Goal: Task Accomplishment & Management: Manage account settings

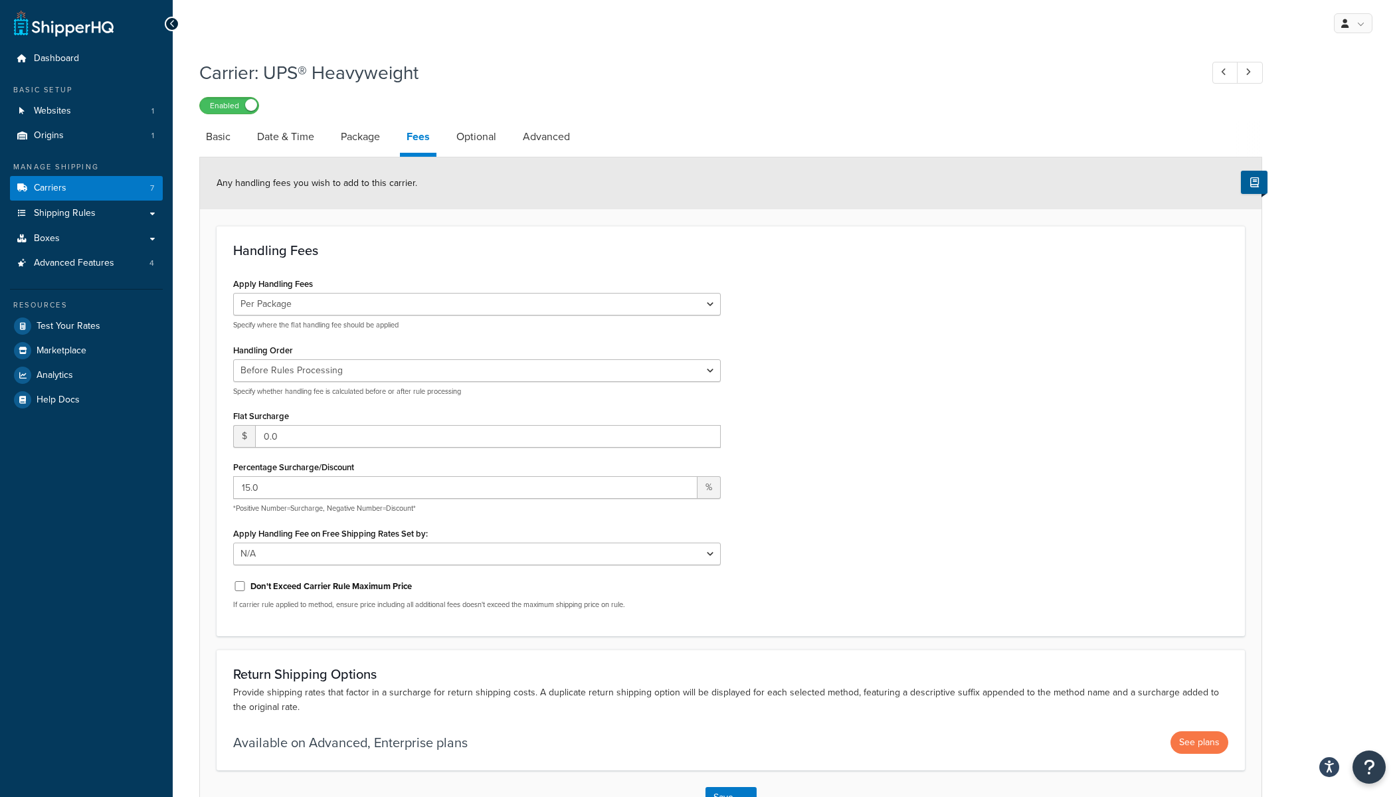
select select "package"
click at [50, 246] on link "Boxes" at bounding box center [86, 239] width 153 height 25
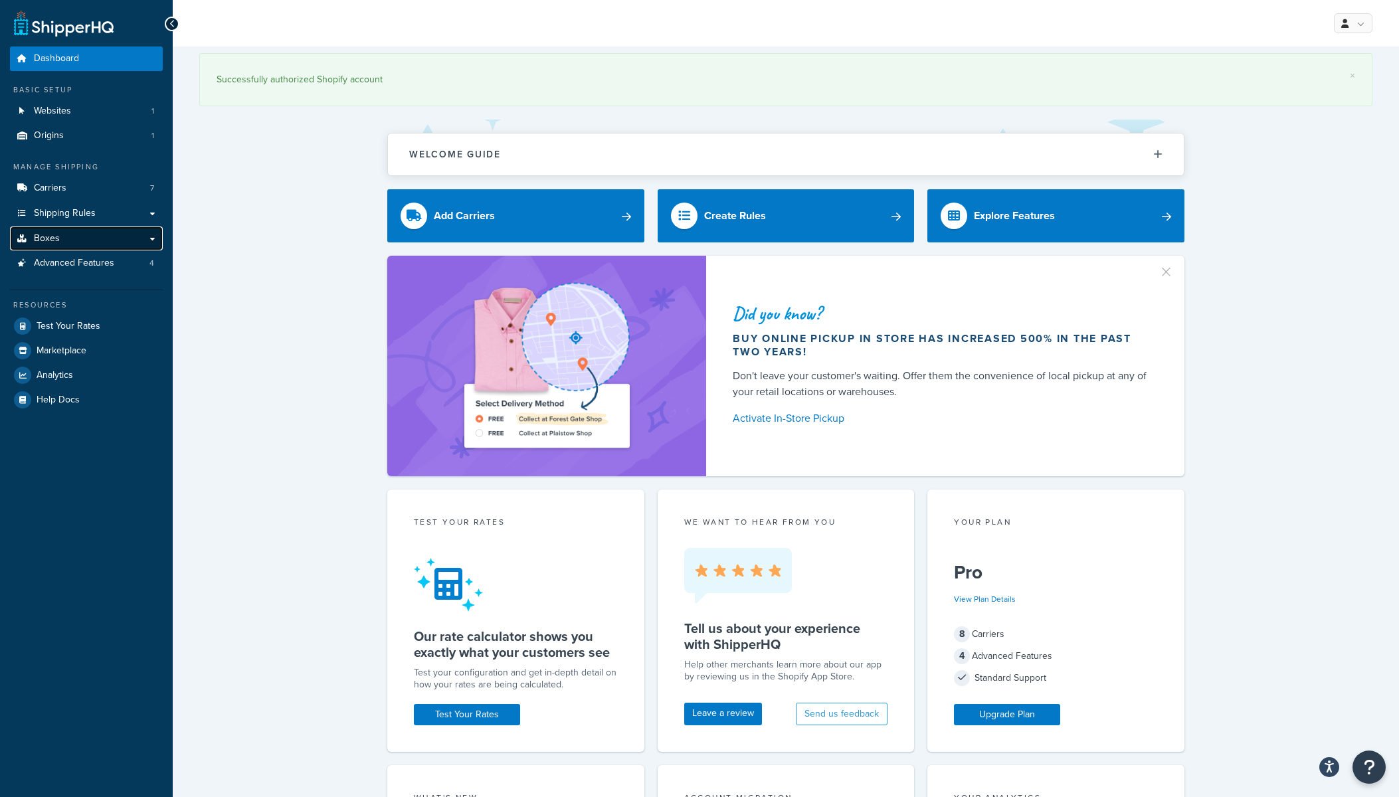
click at [74, 241] on link "Boxes" at bounding box center [86, 239] width 153 height 25
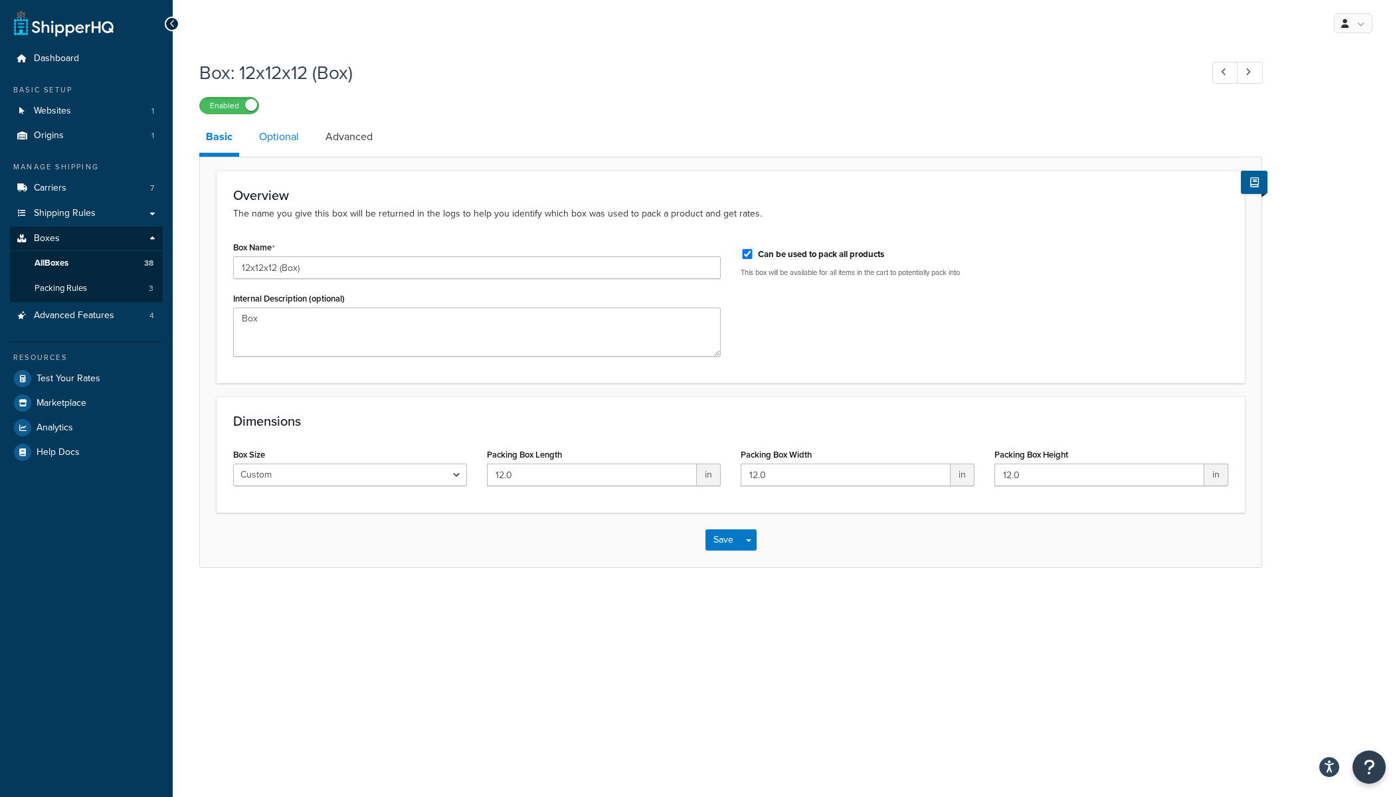
click at [292, 143] on link "Optional" at bounding box center [278, 137] width 53 height 32
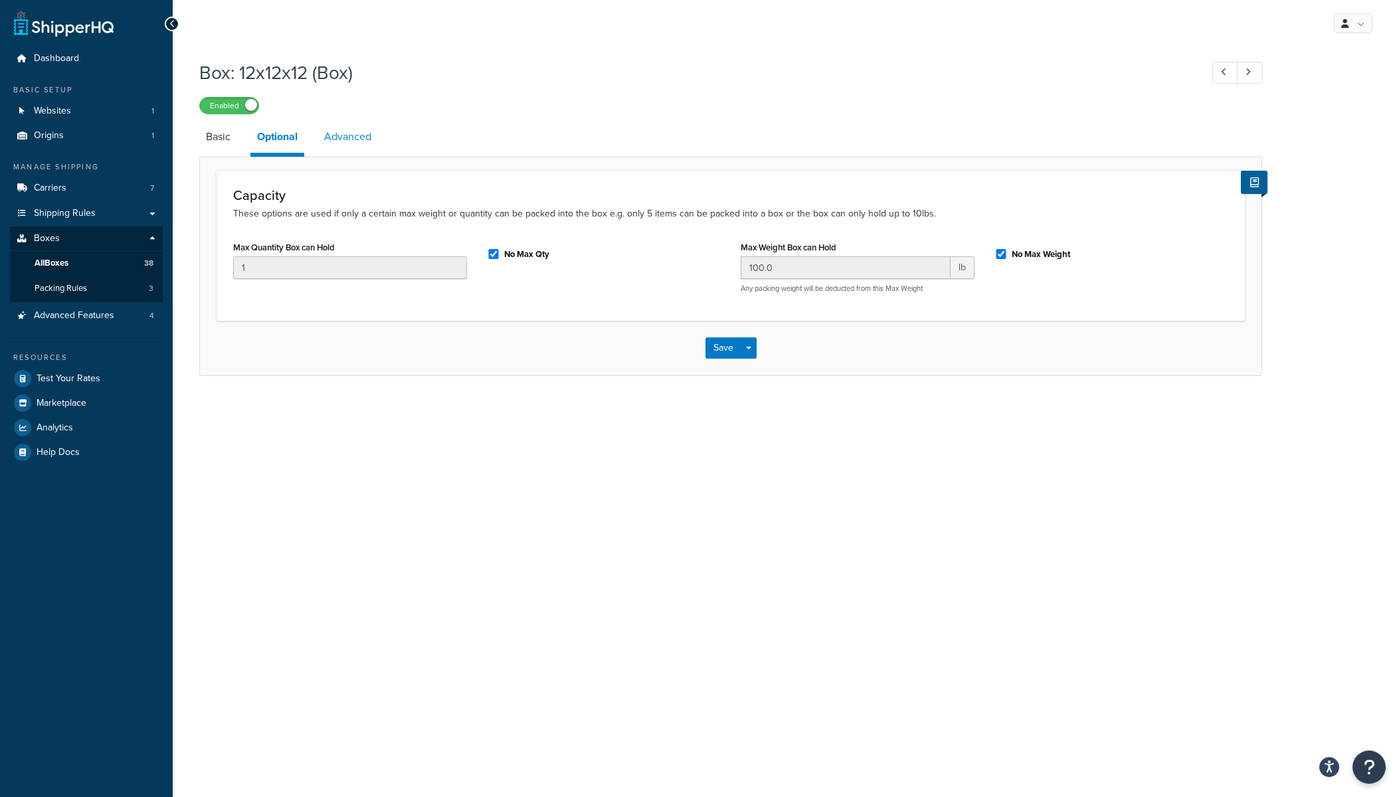
click at [358, 144] on link "Advanced" at bounding box center [348, 137] width 60 height 32
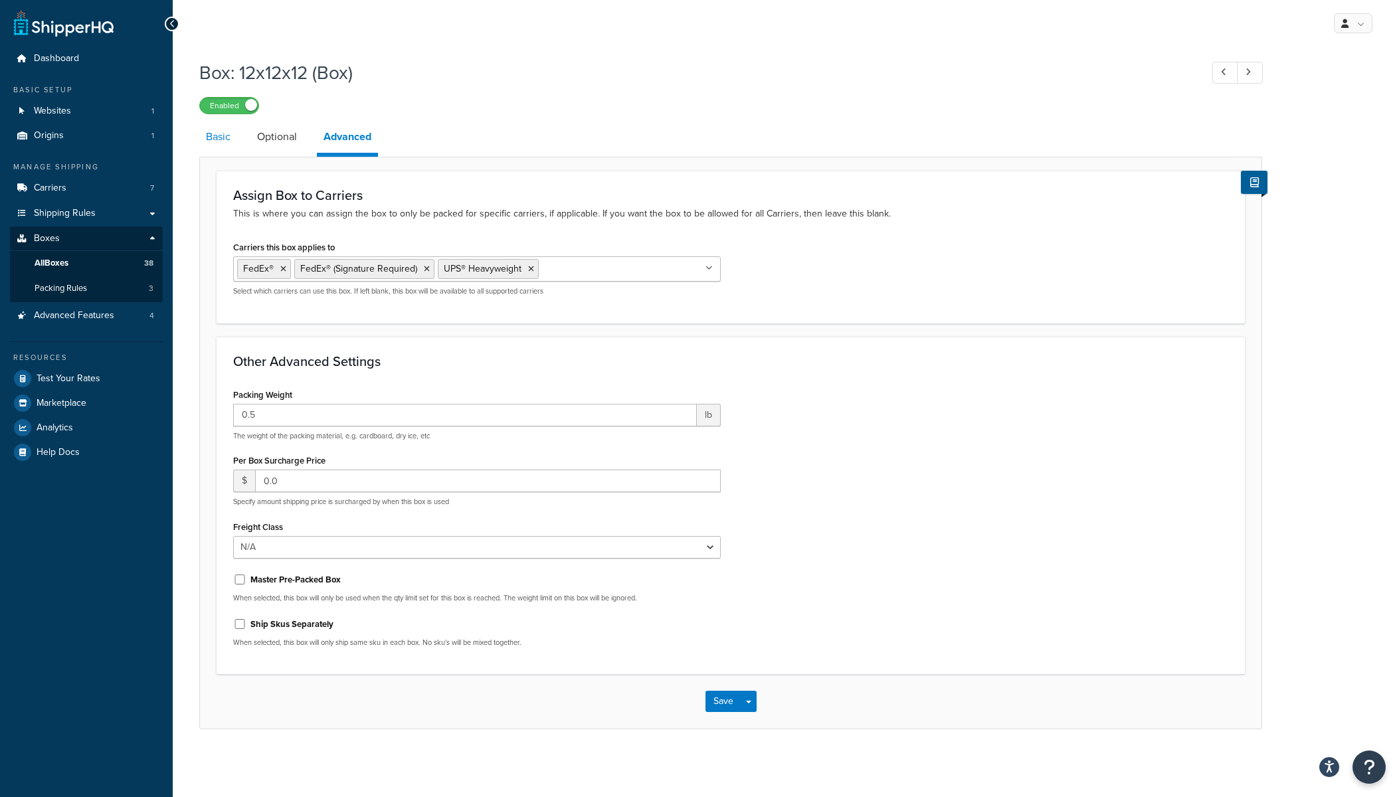
click at [222, 134] on link "Basic" at bounding box center [218, 137] width 38 height 32
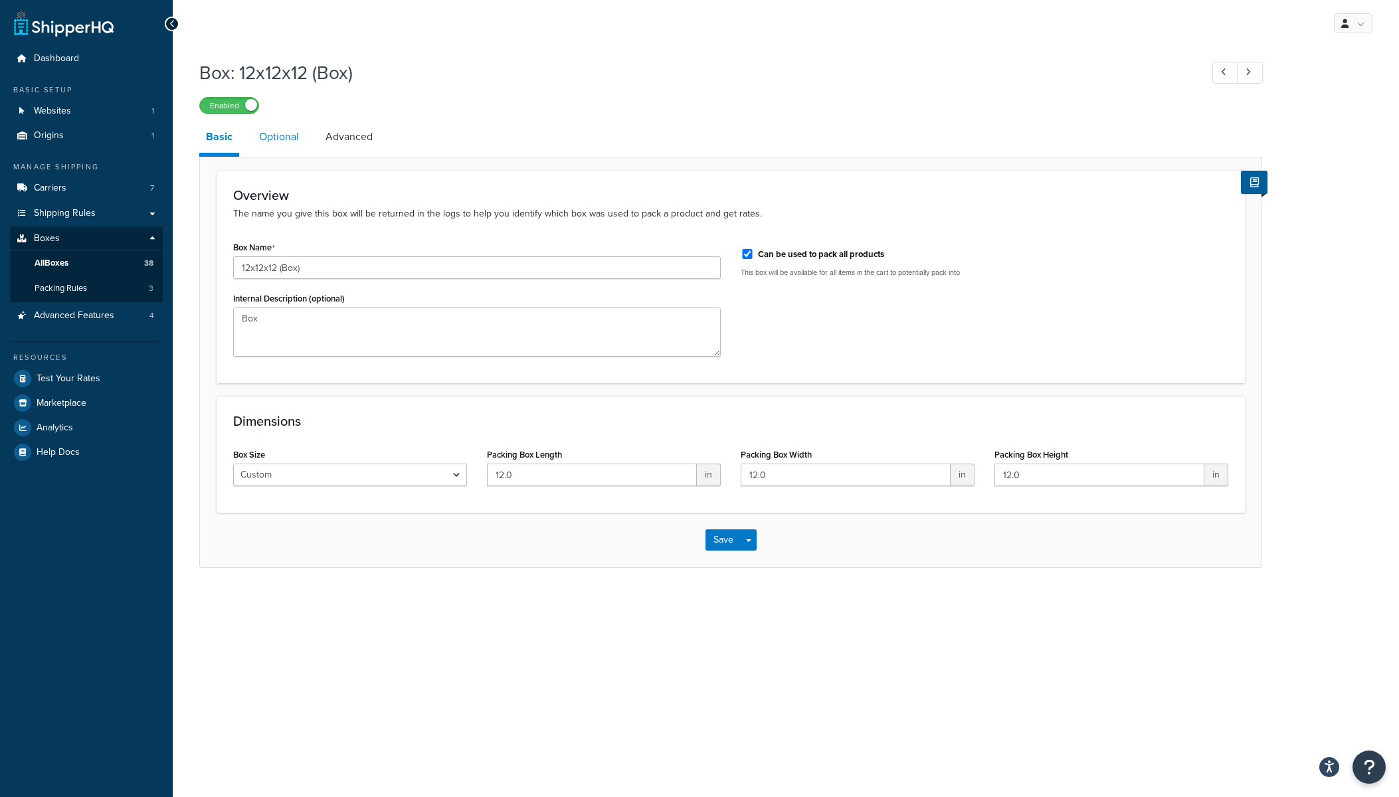
click at [286, 140] on link "Optional" at bounding box center [278, 137] width 53 height 32
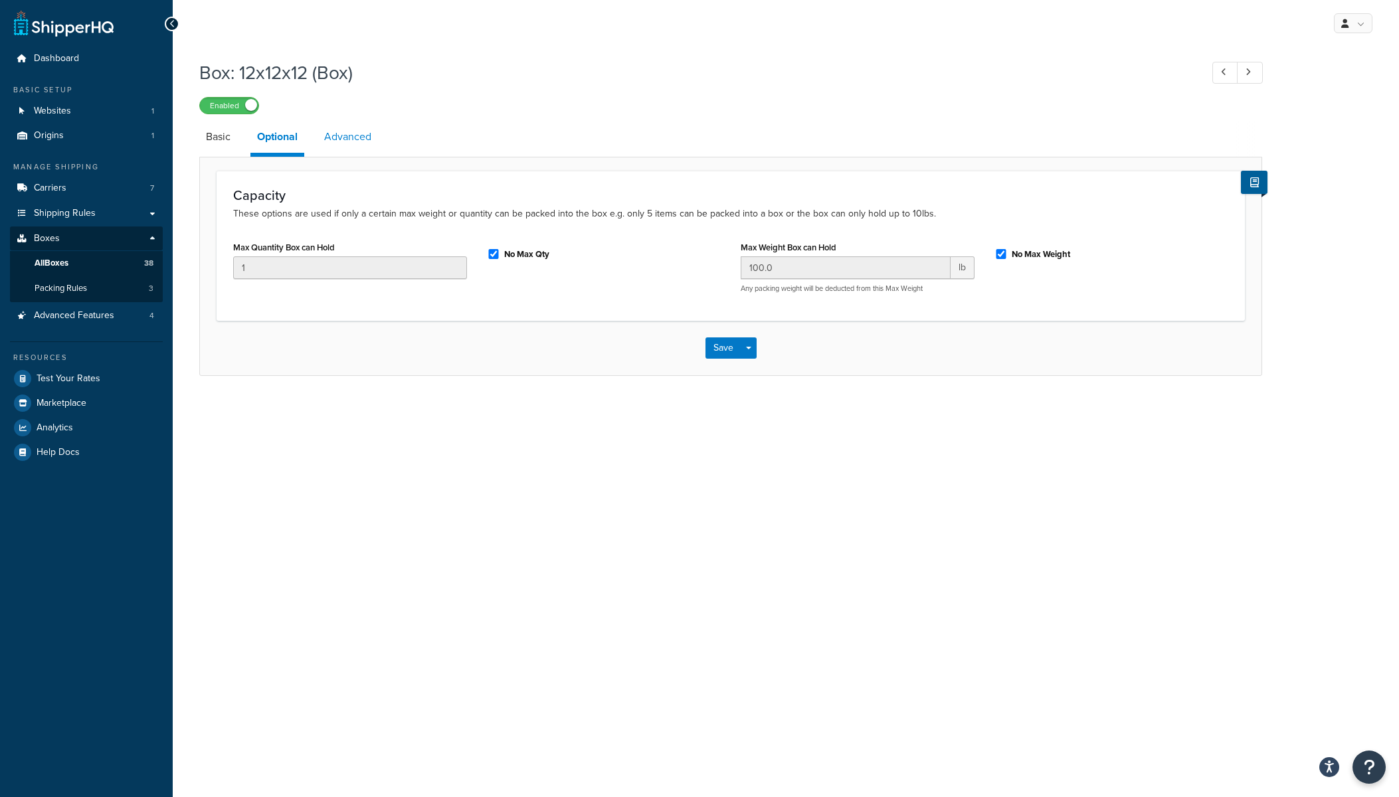
click at [366, 147] on link "Advanced" at bounding box center [348, 137] width 60 height 32
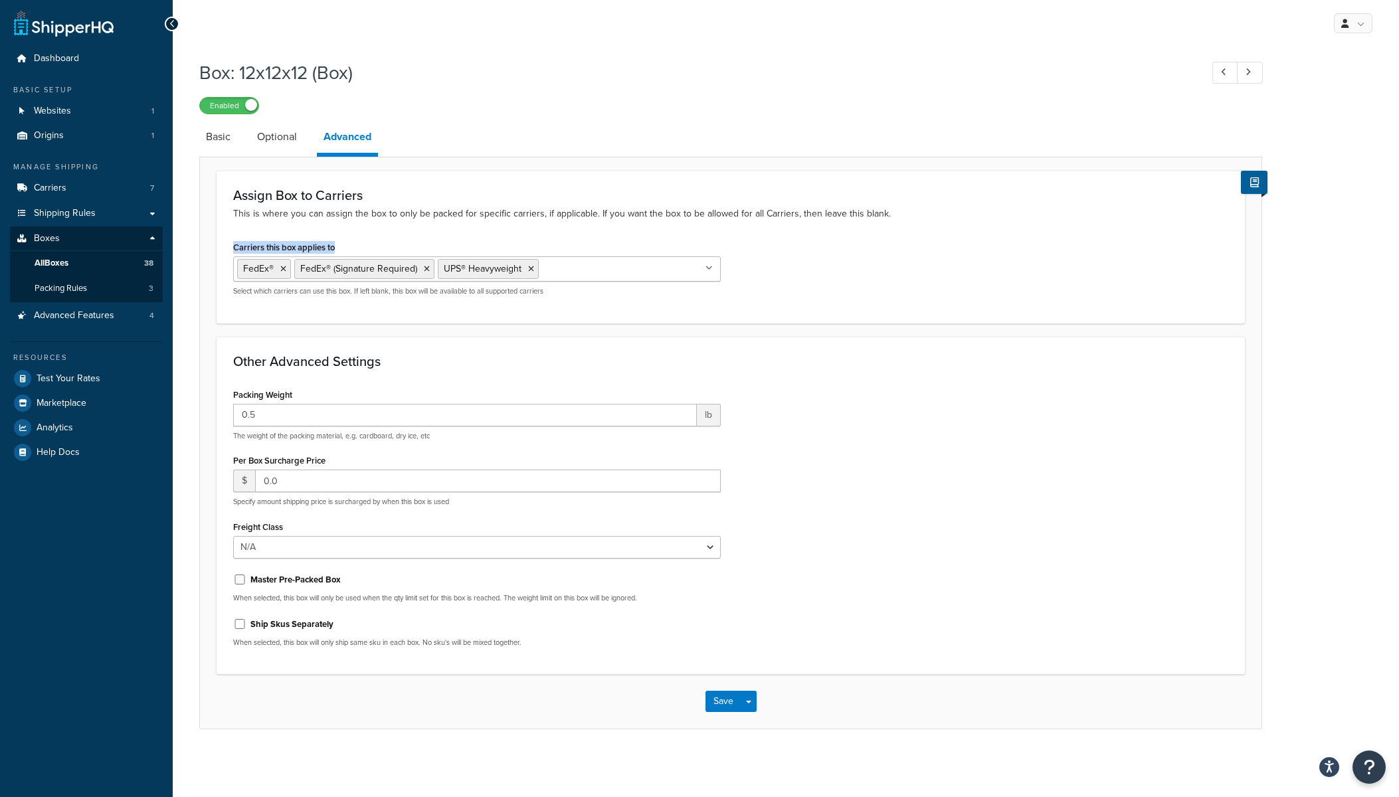
drag, startPoint x: 232, startPoint y: 248, endPoint x: 449, endPoint y: 247, distance: 217.2
click at [449, 247] on div "Carriers this box applies to FedEx® FedEx® (Signature Required) UPS® Heavyweigh…" at bounding box center [476, 272] width 507 height 68
click at [64, 264] on span "All Boxes" at bounding box center [52, 263] width 34 height 11
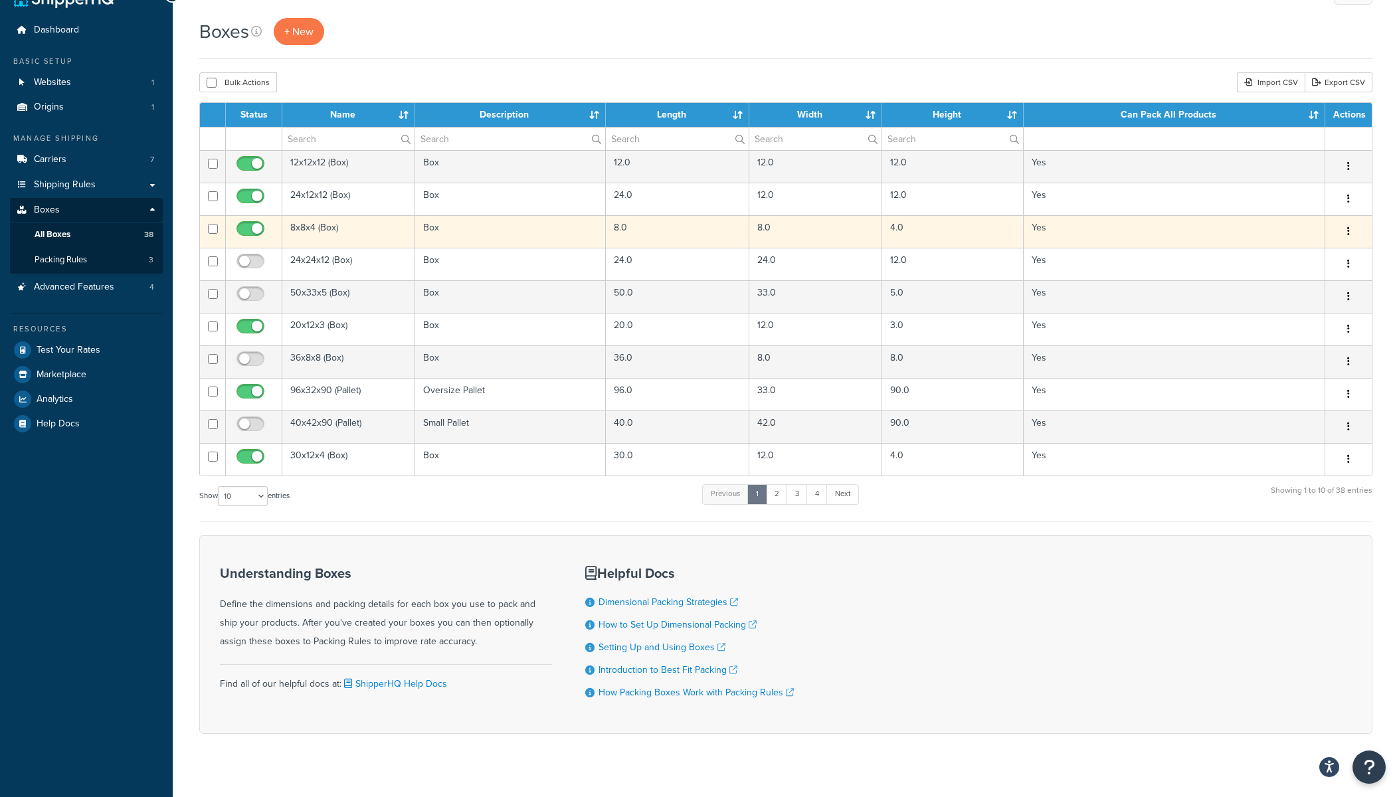
scroll to position [45, 0]
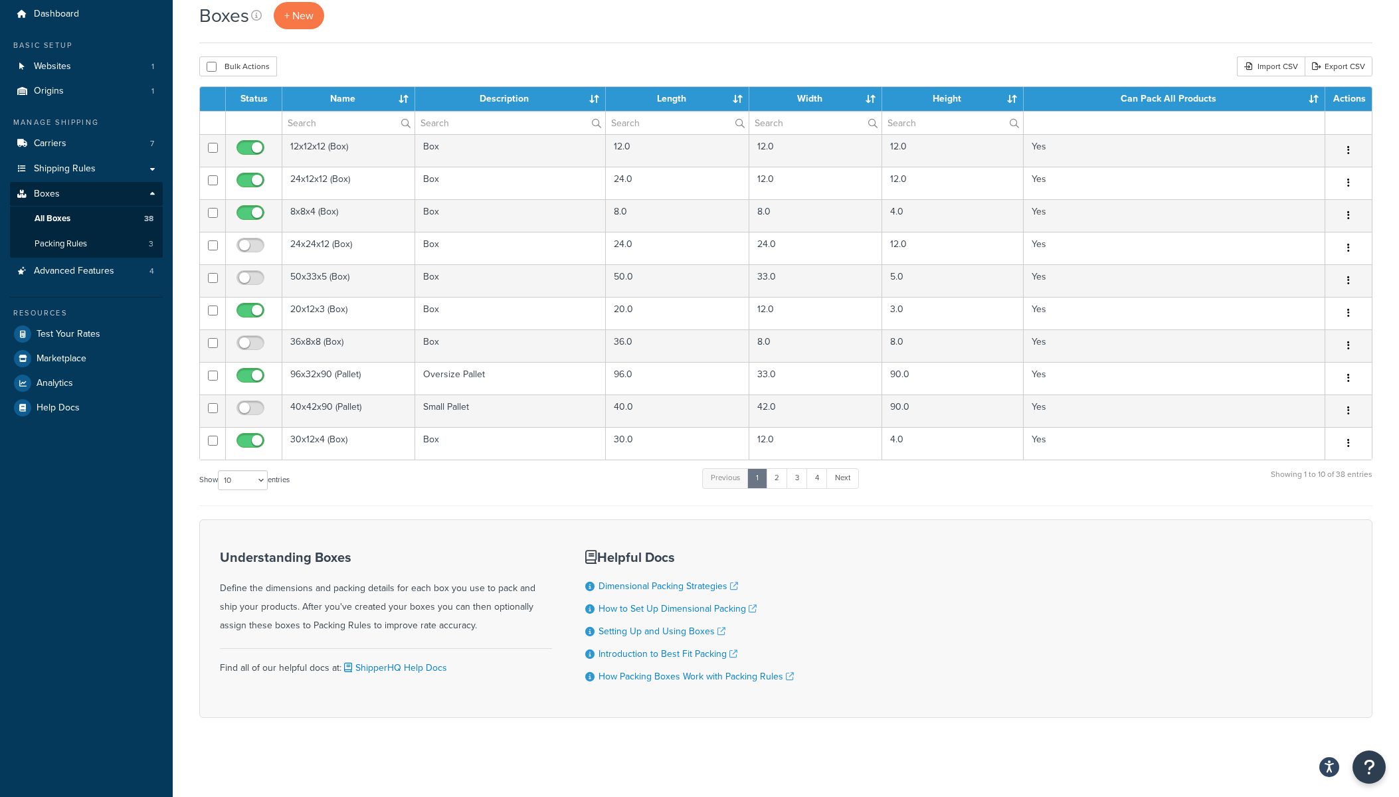
click at [740, 96] on th "Length" at bounding box center [678, 99] width 144 height 24
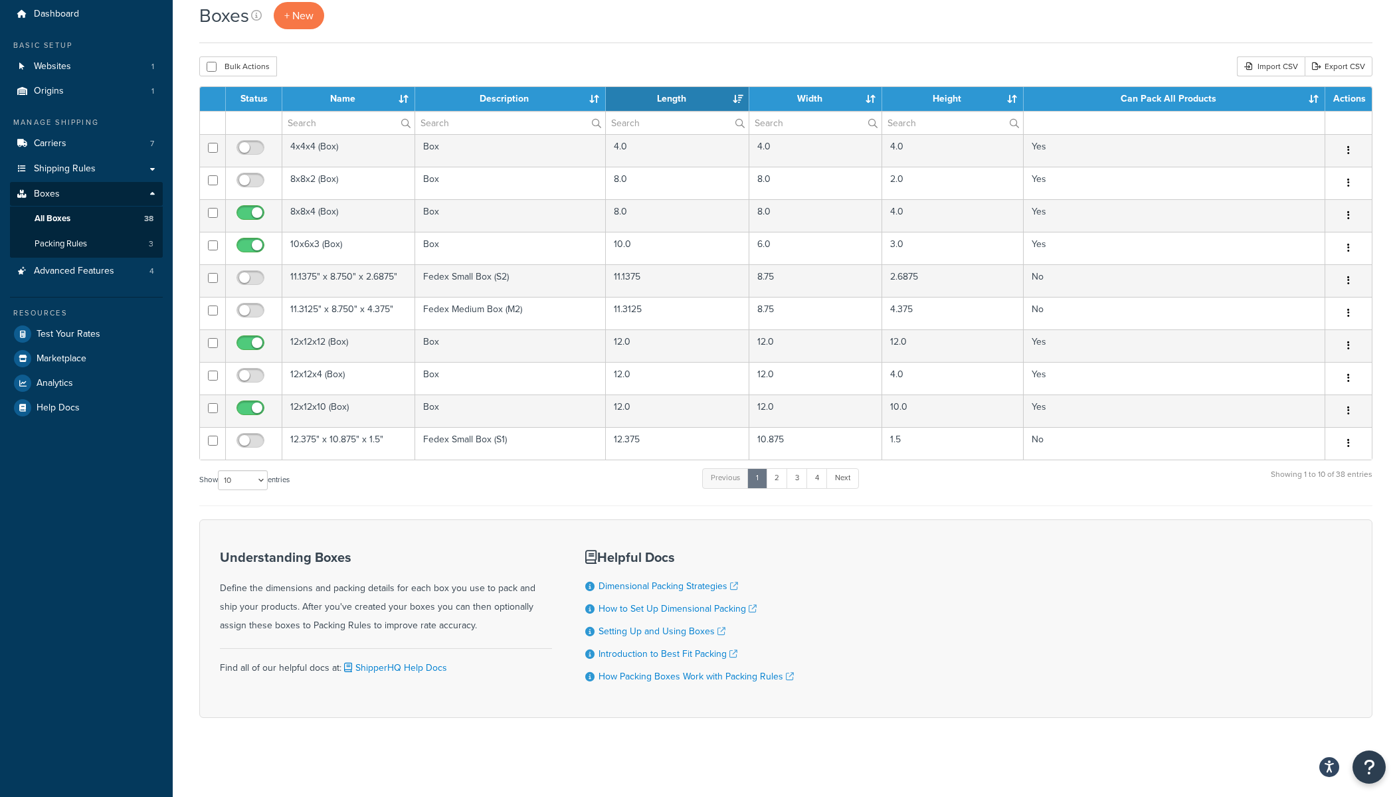
click at [740, 96] on th "Length" at bounding box center [678, 99] width 144 height 24
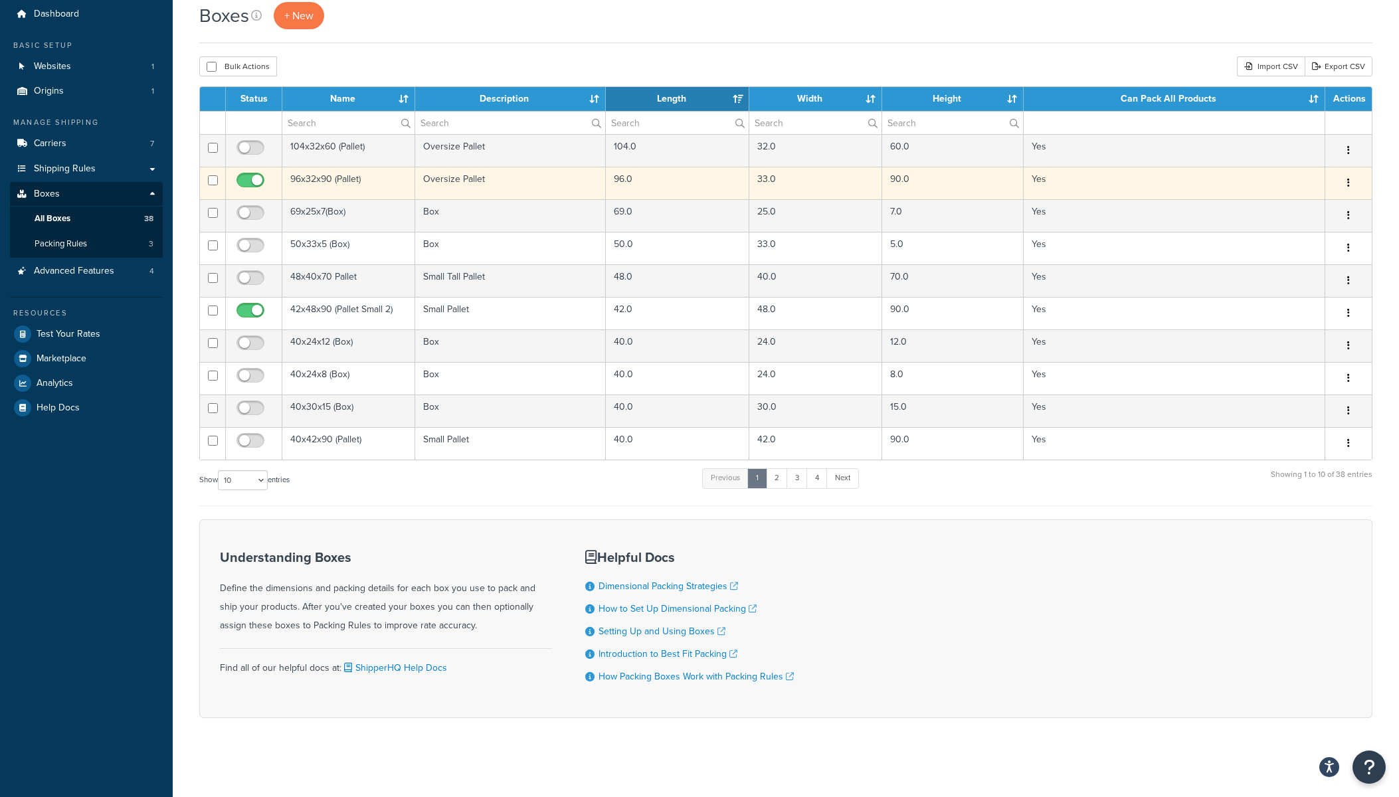
click at [474, 181] on td "Oversize Pallet" at bounding box center [510, 183] width 191 height 33
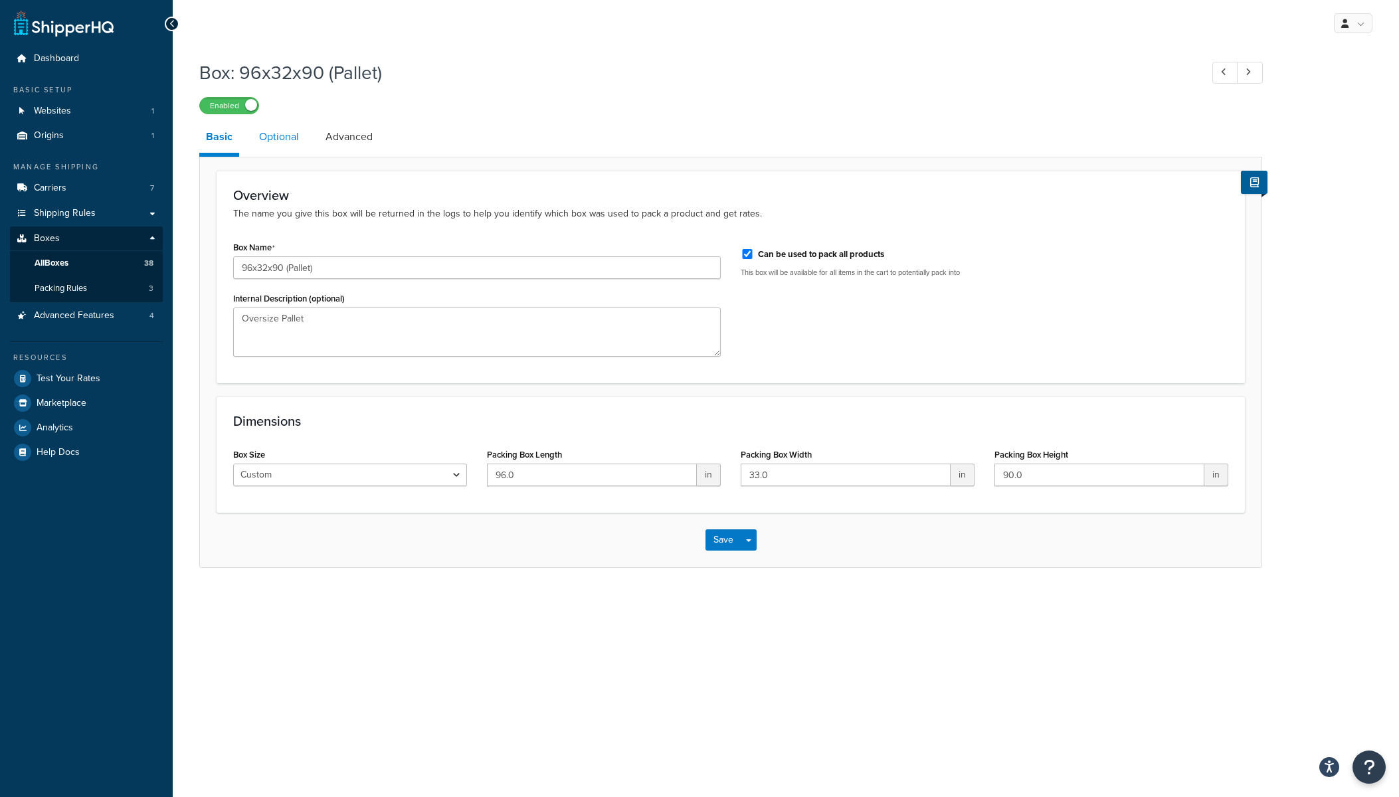
click at [293, 140] on link "Optional" at bounding box center [278, 137] width 53 height 32
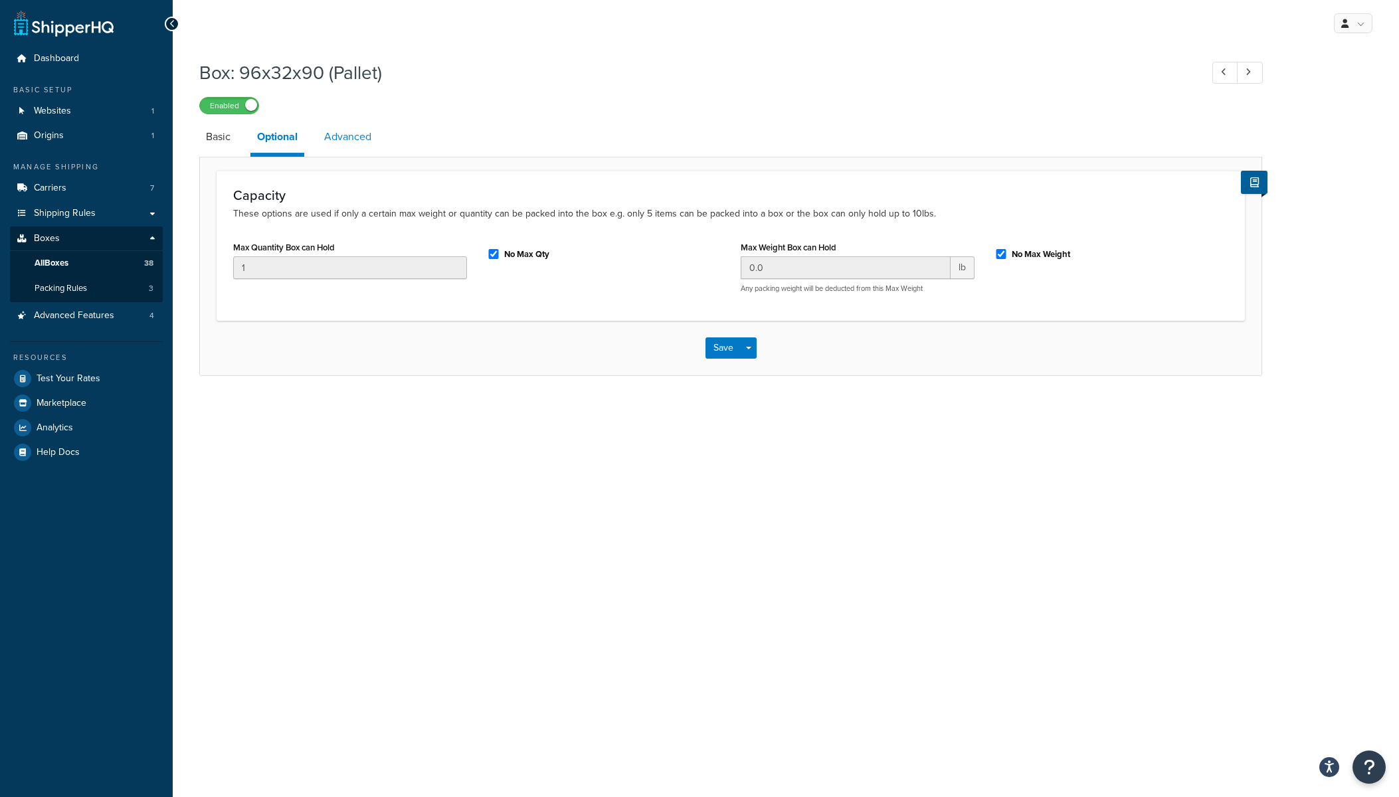
click at [359, 140] on link "Advanced" at bounding box center [348, 137] width 60 height 32
select select "250"
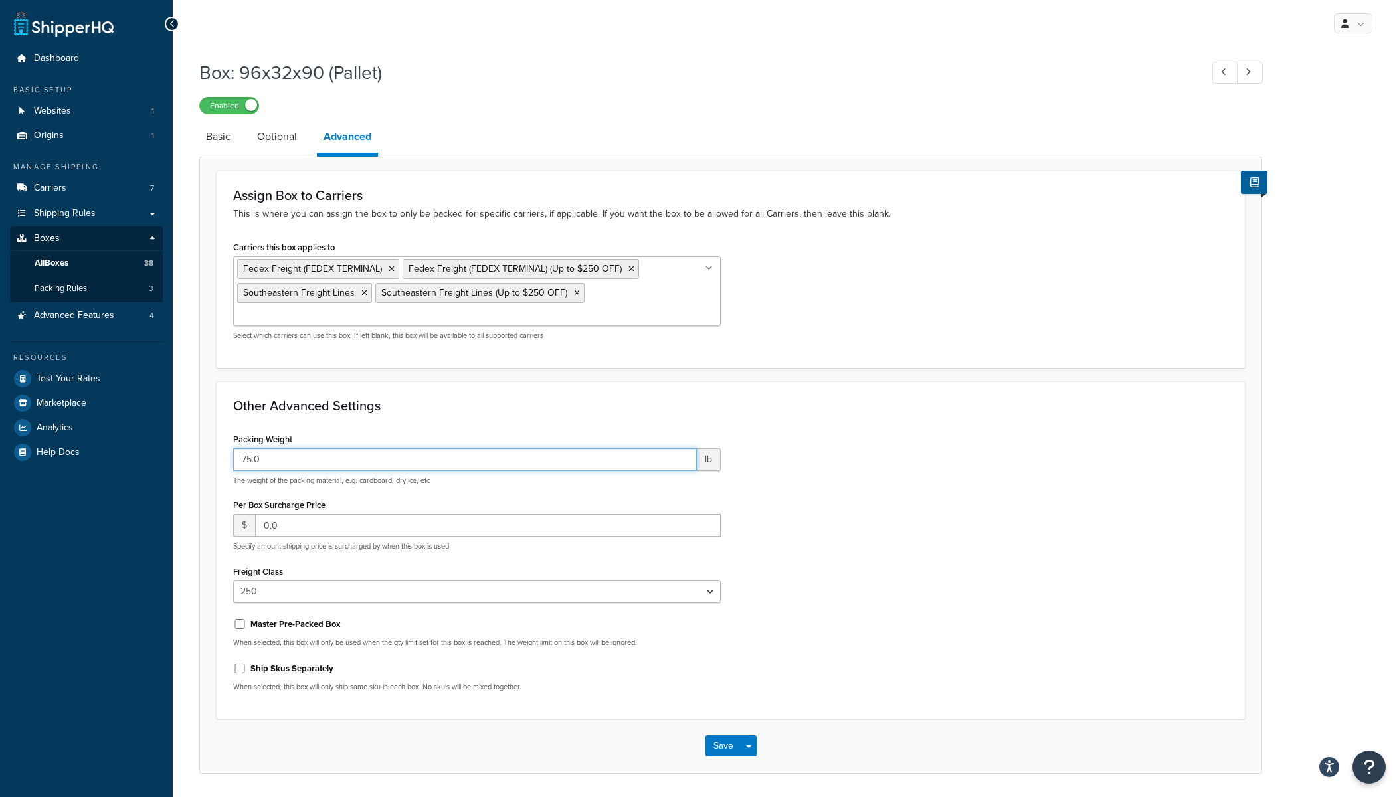
drag, startPoint x: 273, startPoint y: 442, endPoint x: 219, endPoint y: 442, distance: 53.8
click at [219, 442] on div "Other Advanced Settings Packing Weight 75.0 lb The weight of the packing materi…" at bounding box center [731, 550] width 1028 height 338
click at [320, 448] on input "75.0" at bounding box center [465, 459] width 464 height 23
drag, startPoint x: 203, startPoint y: 73, endPoint x: 391, endPoint y: 70, distance: 188.7
click at [391, 70] on h1 "Box: 96x32x90 (Pallet)" at bounding box center [693, 73] width 988 height 26
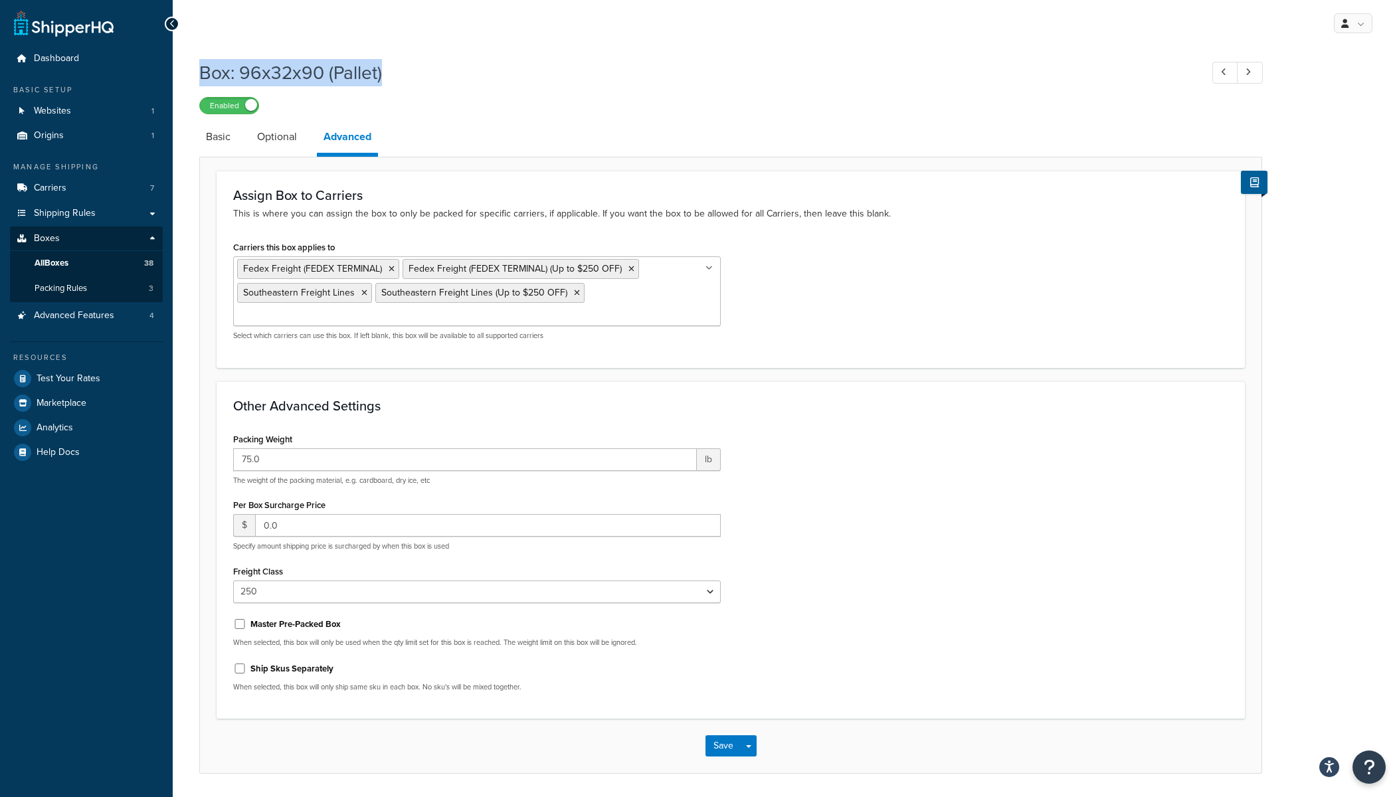
click at [391, 70] on h1 "Box: 96x32x90 (Pallet)" at bounding box center [693, 73] width 988 height 26
drag, startPoint x: 205, startPoint y: 73, endPoint x: 406, endPoint y: 78, distance: 201.3
click at [406, 78] on h1 "Box: 96x32x90 (Pallet)" at bounding box center [693, 73] width 988 height 26
drag, startPoint x: 199, startPoint y: 73, endPoint x: 393, endPoint y: 81, distance: 194.1
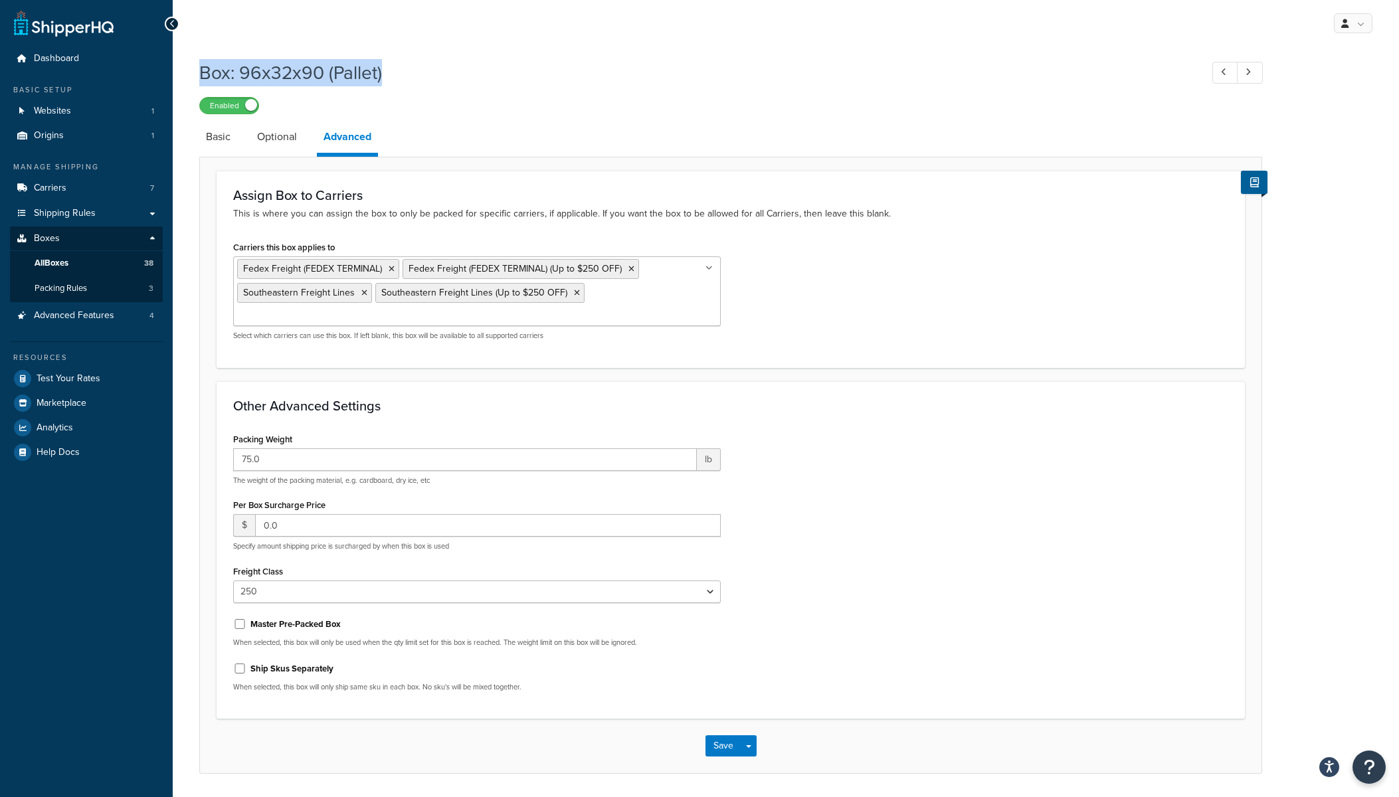
click at [393, 81] on div "Box: 96x32x90 (Pallet) Enabled Basic Optional Advanced Assign Box to Carriers T…" at bounding box center [786, 430] width 1226 height 754
click at [393, 81] on h1 "Box: 96x32x90 (Pallet)" at bounding box center [693, 73] width 988 height 26
drag, startPoint x: 238, startPoint y: 70, endPoint x: 383, endPoint y: 76, distance: 145.0
click at [383, 76] on h1 "Box: 96x32x90 (Pallet)" at bounding box center [693, 73] width 988 height 26
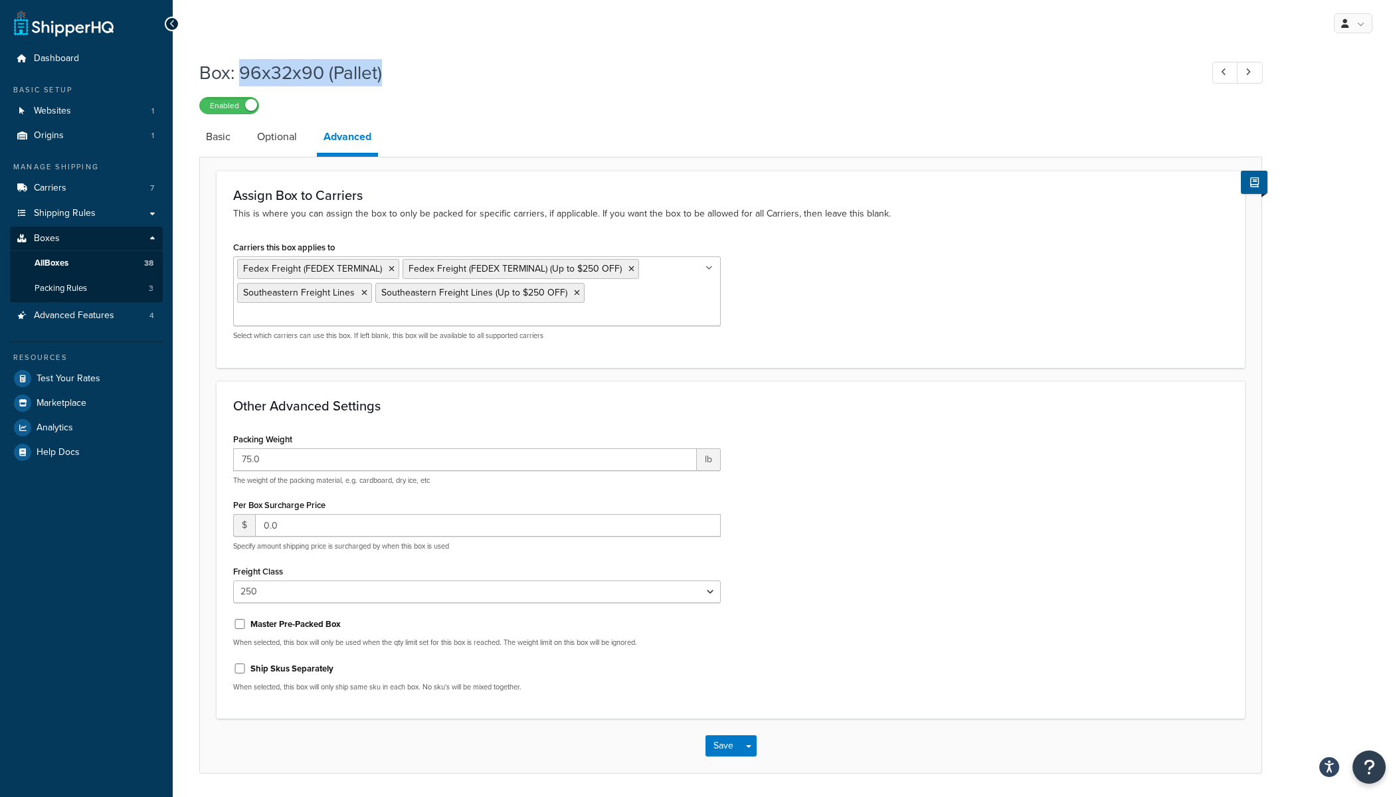
drag, startPoint x: 242, startPoint y: 74, endPoint x: 422, endPoint y: 76, distance: 180.7
click at [422, 76] on h1 "Box: 96x32x90 (Pallet)" at bounding box center [693, 73] width 988 height 26
drag, startPoint x: 331, startPoint y: 72, endPoint x: 381, endPoint y: 82, distance: 50.2
click at [381, 82] on h1 "Box: 96x32x90 (Pallet)" at bounding box center [693, 73] width 988 height 26
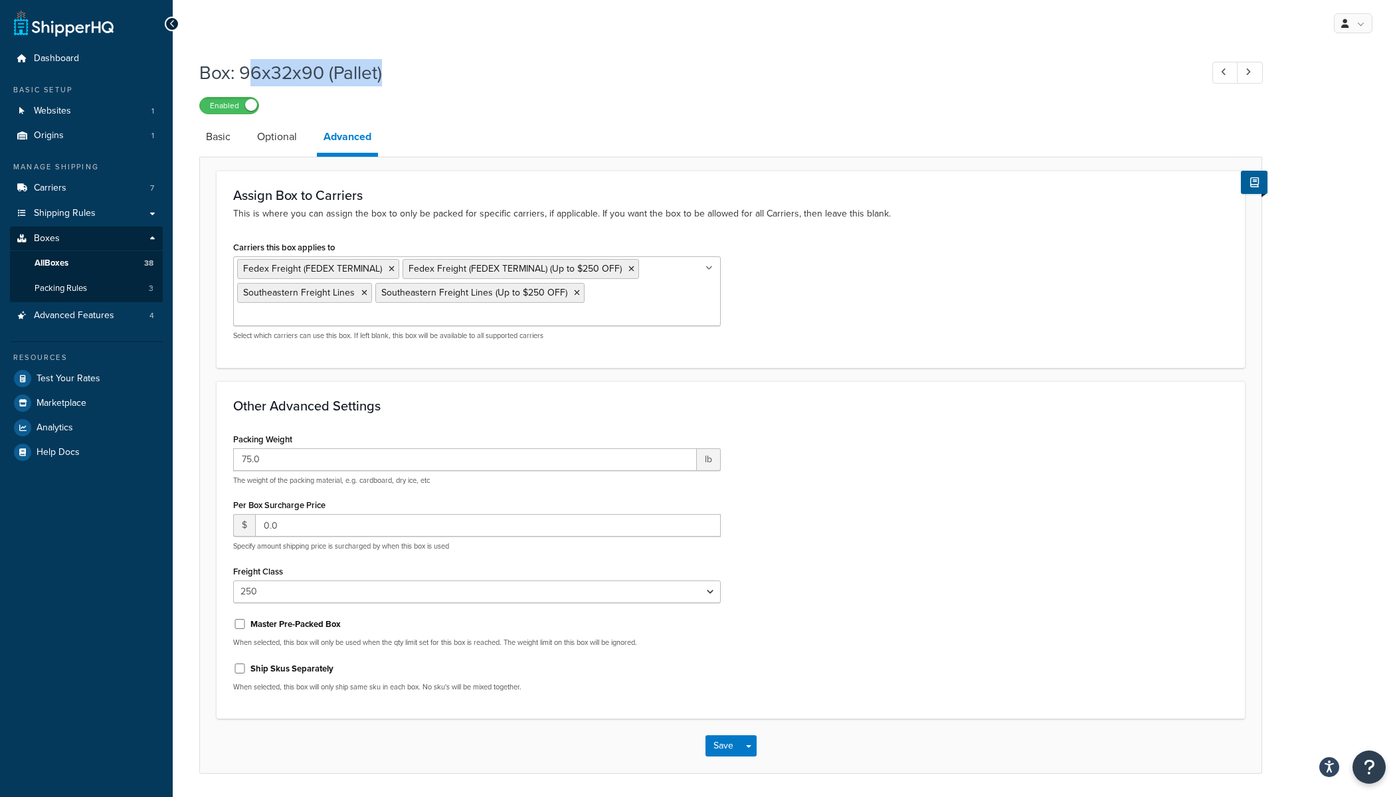
click at [381, 82] on h1 "Box: 96x32x90 (Pallet)" at bounding box center [693, 73] width 988 height 26
drag, startPoint x: 297, startPoint y: 74, endPoint x: 440, endPoint y: 85, distance: 143.9
click at [440, 85] on h1 "Box: 96x32x90 (Pallet)" at bounding box center [693, 73] width 988 height 26
drag, startPoint x: 264, startPoint y: 74, endPoint x: 399, endPoint y: 74, distance: 134.2
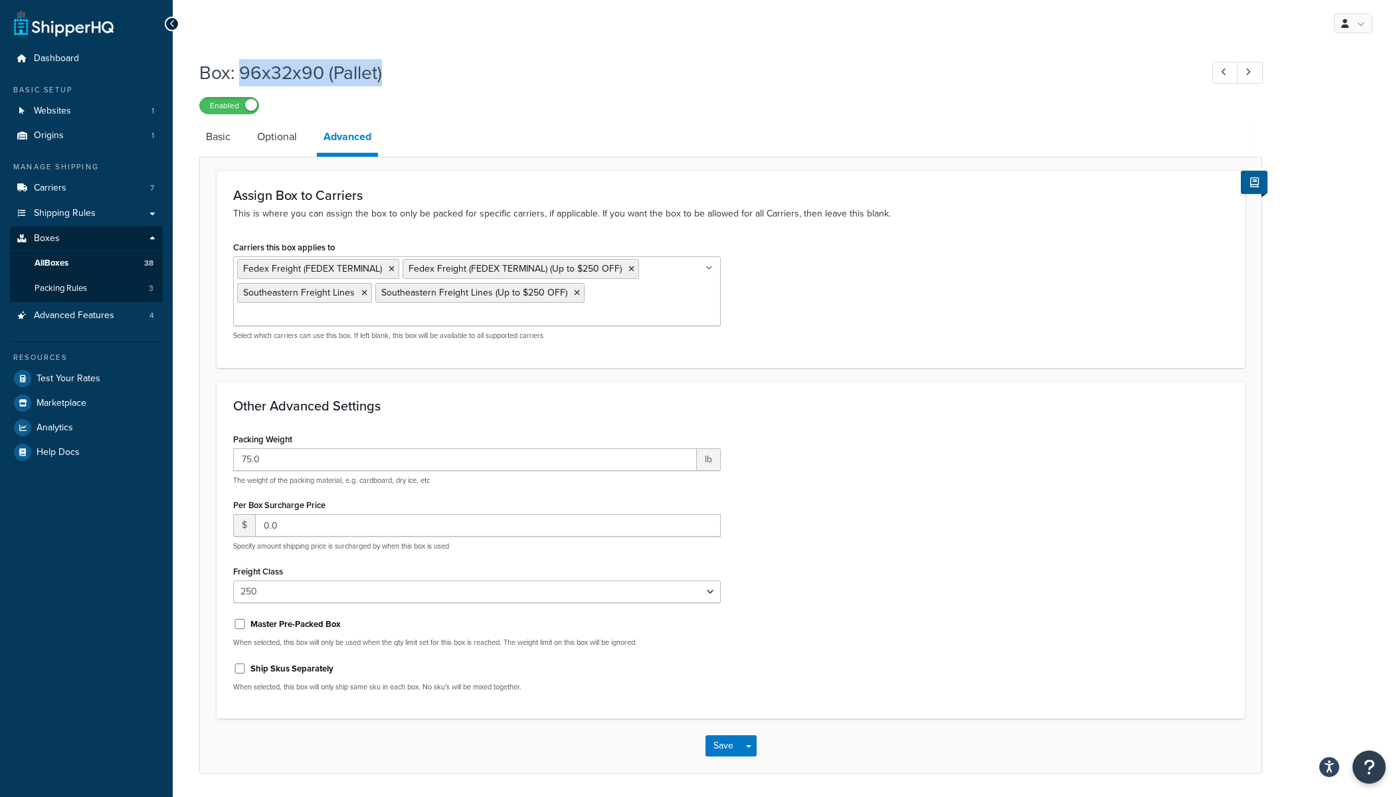
click at [399, 74] on h1 "Box: 96x32x90 (Pallet)" at bounding box center [693, 73] width 988 height 26
drag, startPoint x: 211, startPoint y: 69, endPoint x: 395, endPoint y: 70, distance: 183.3
click at [395, 70] on h1 "Box: 96x32x90 (Pallet)" at bounding box center [693, 73] width 988 height 26
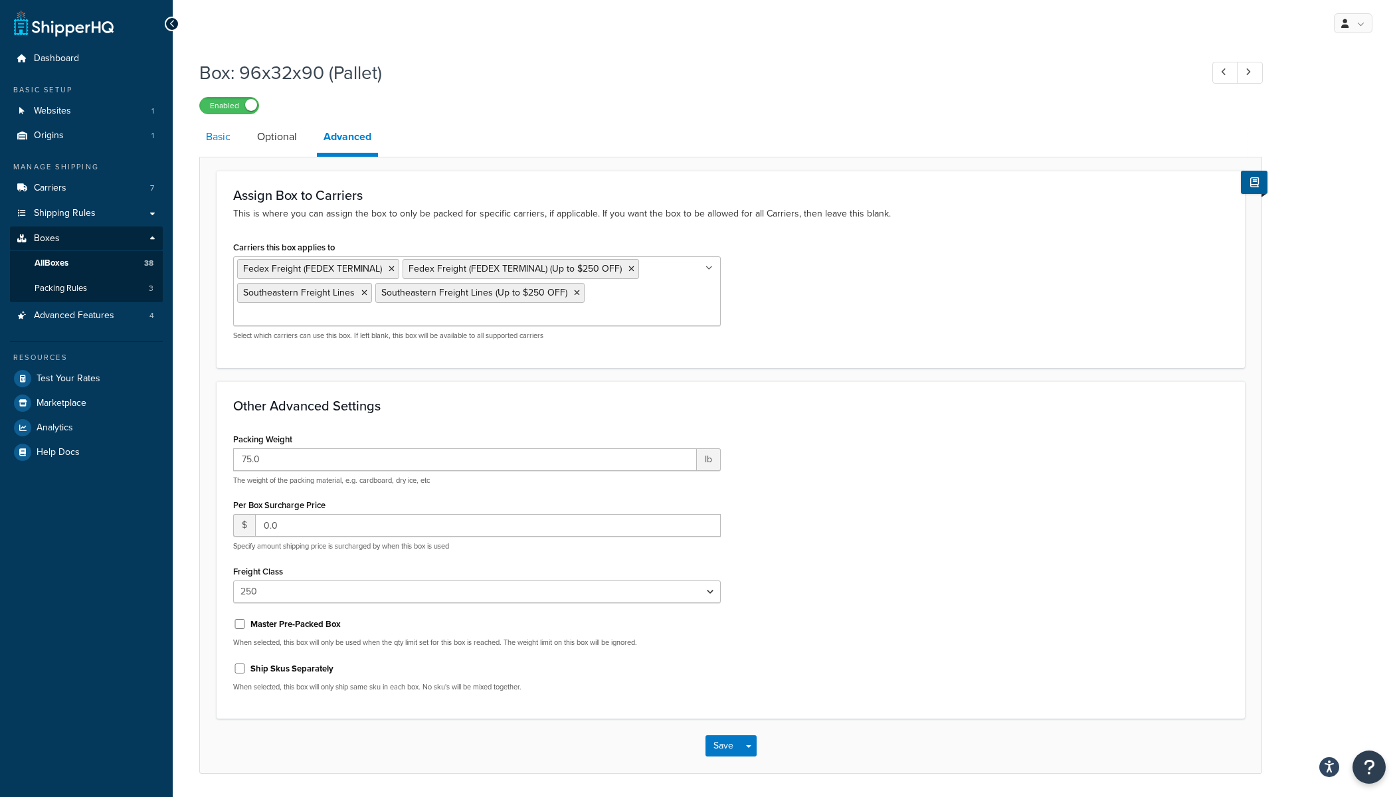
click at [217, 140] on link "Basic" at bounding box center [218, 137] width 38 height 32
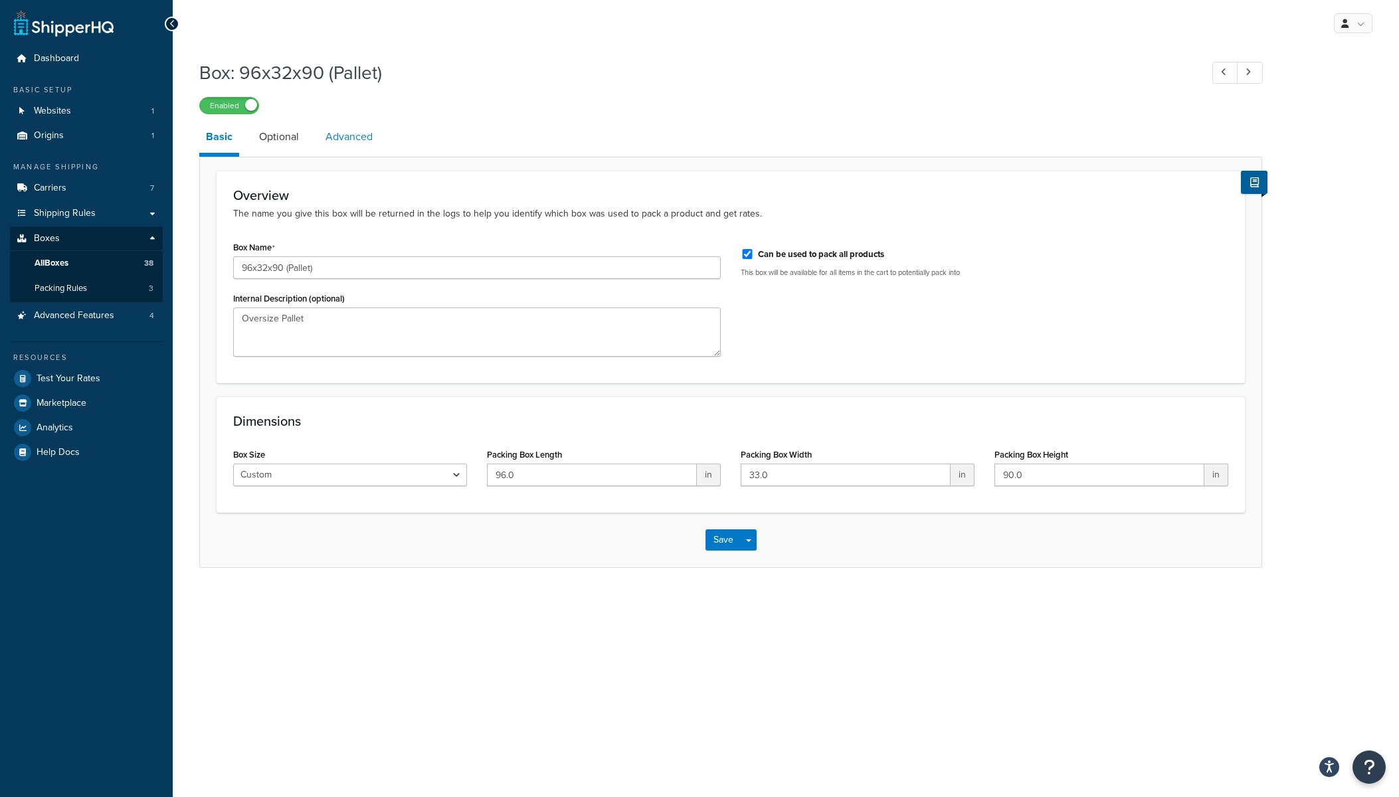
click at [352, 137] on link "Advanced" at bounding box center [349, 137] width 60 height 32
select select "250"
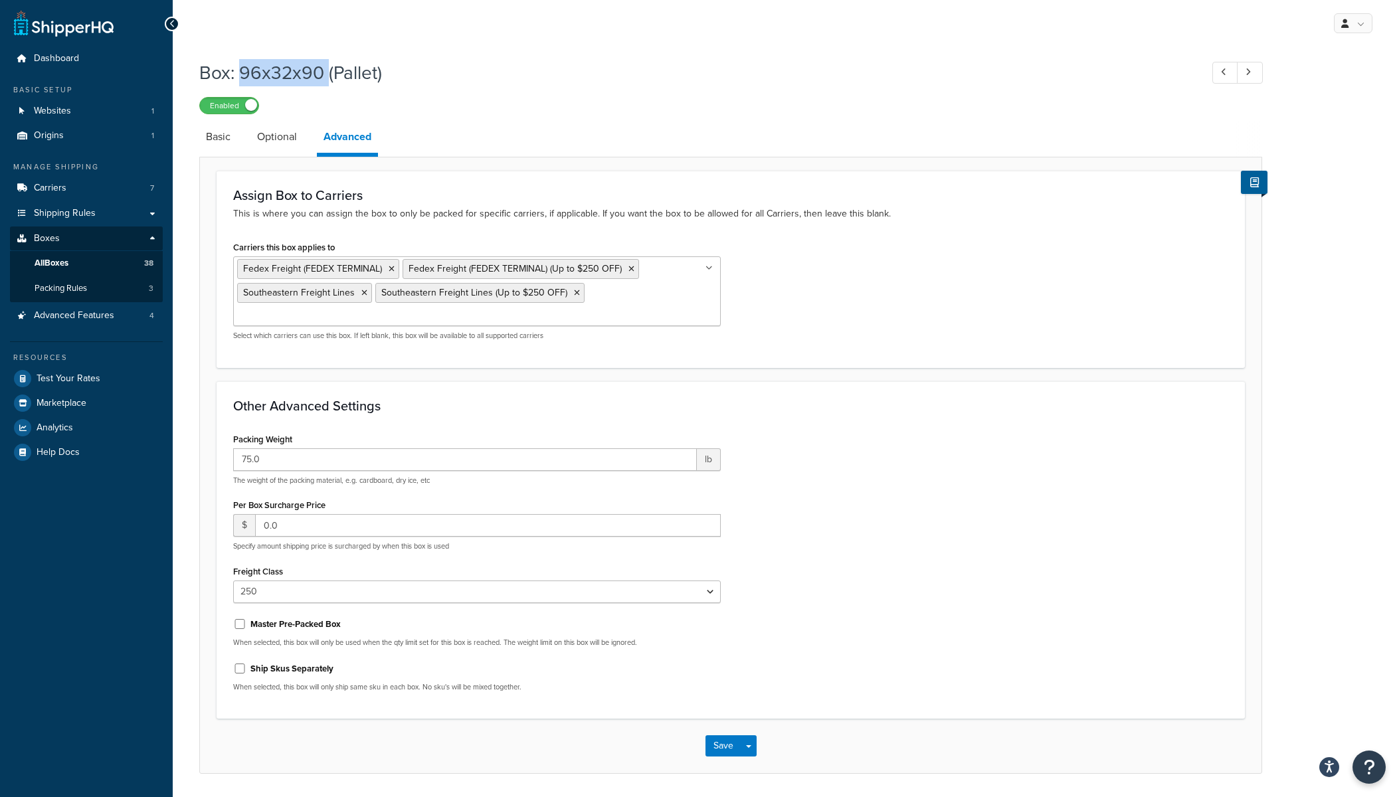
drag, startPoint x: 238, startPoint y: 74, endPoint x: 321, endPoint y: 73, distance: 82.4
click at [321, 73] on h1 "Box: 96x32x90 (Pallet)" at bounding box center [693, 73] width 988 height 26
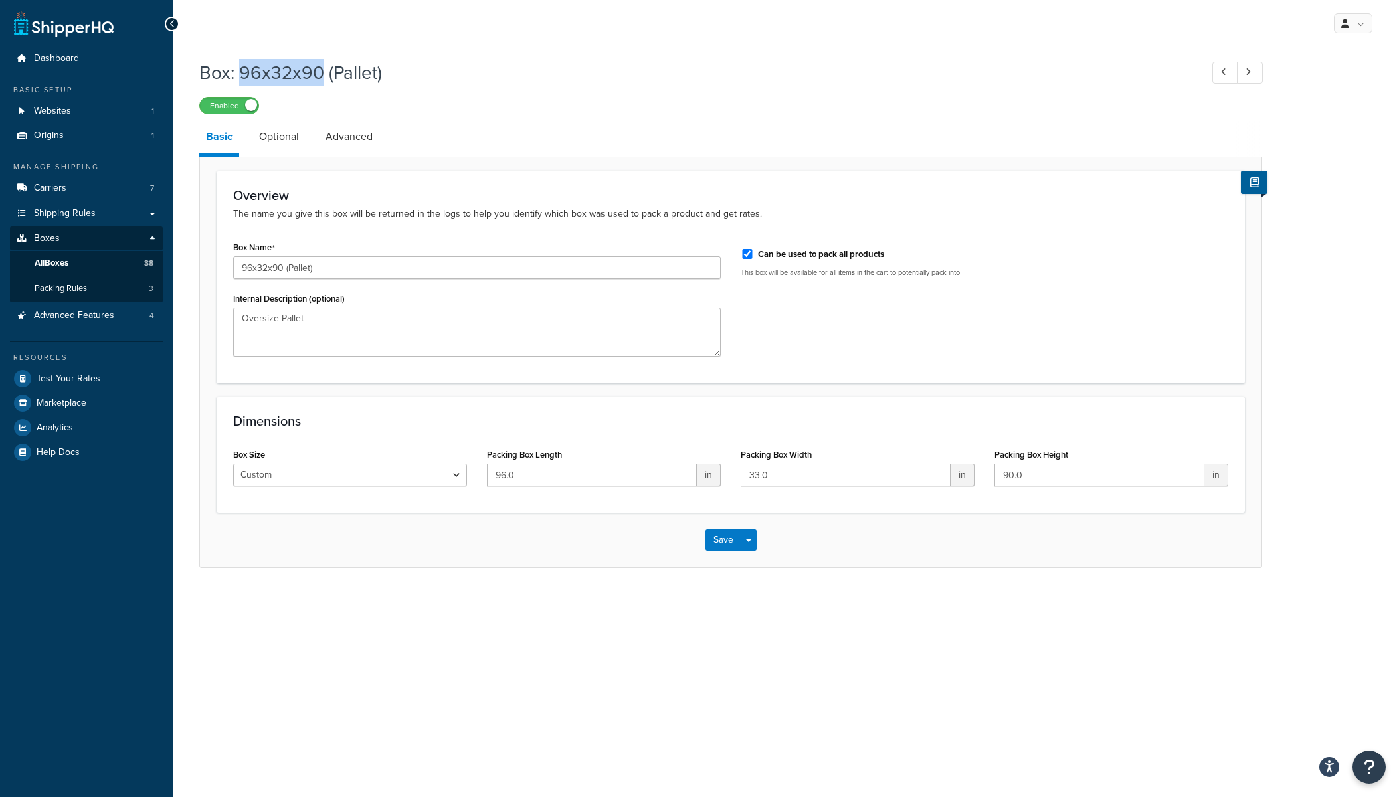
select select "250"
click at [45, 262] on span "All Boxes" at bounding box center [52, 263] width 34 height 11
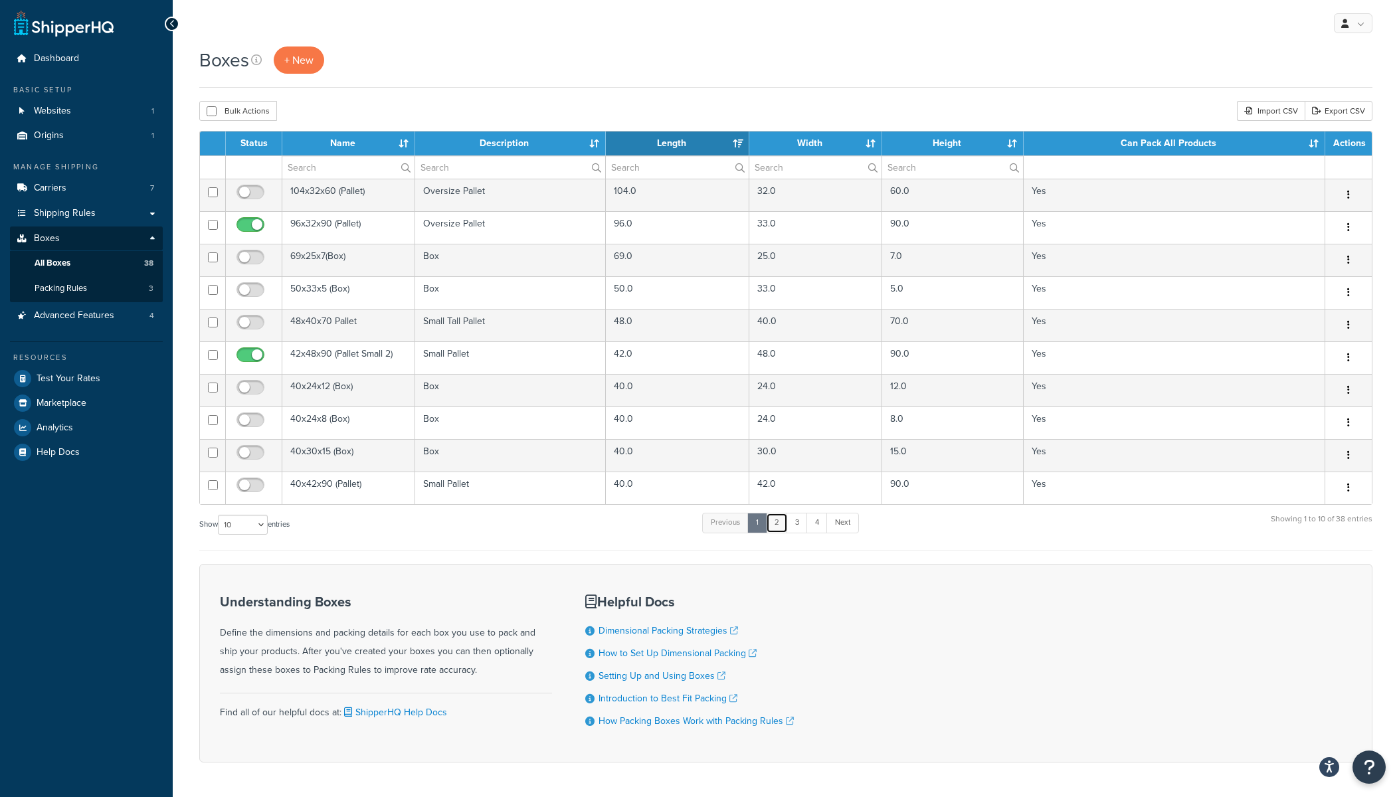
click at [782, 525] on link "2" at bounding box center [777, 523] width 22 height 20
click at [760, 525] on link "1" at bounding box center [755, 523] width 20 height 20
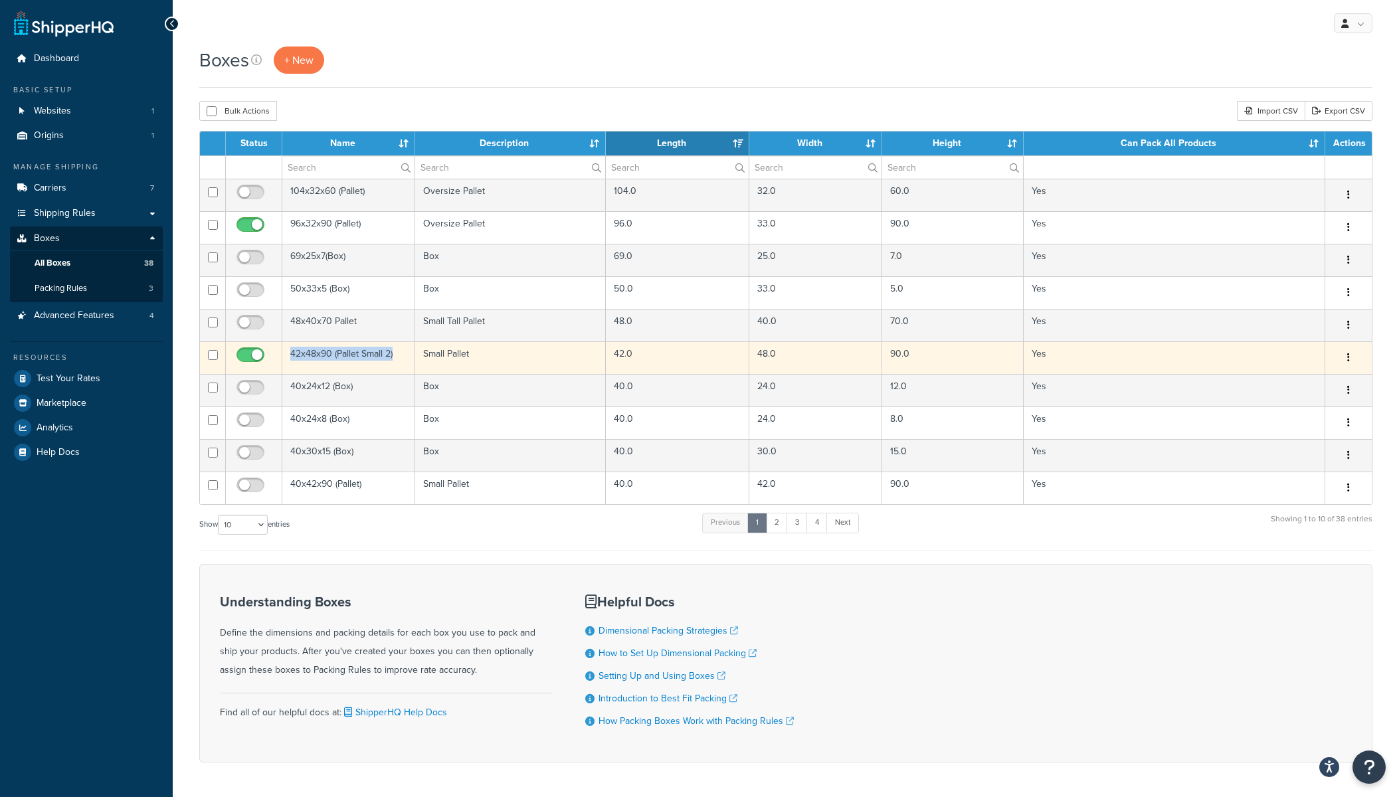
drag, startPoint x: 291, startPoint y: 354, endPoint x: 394, endPoint y: 355, distance: 103.0
click at [394, 355] on td "42x48x90 (Pallet Small 2)" at bounding box center [348, 357] width 133 height 33
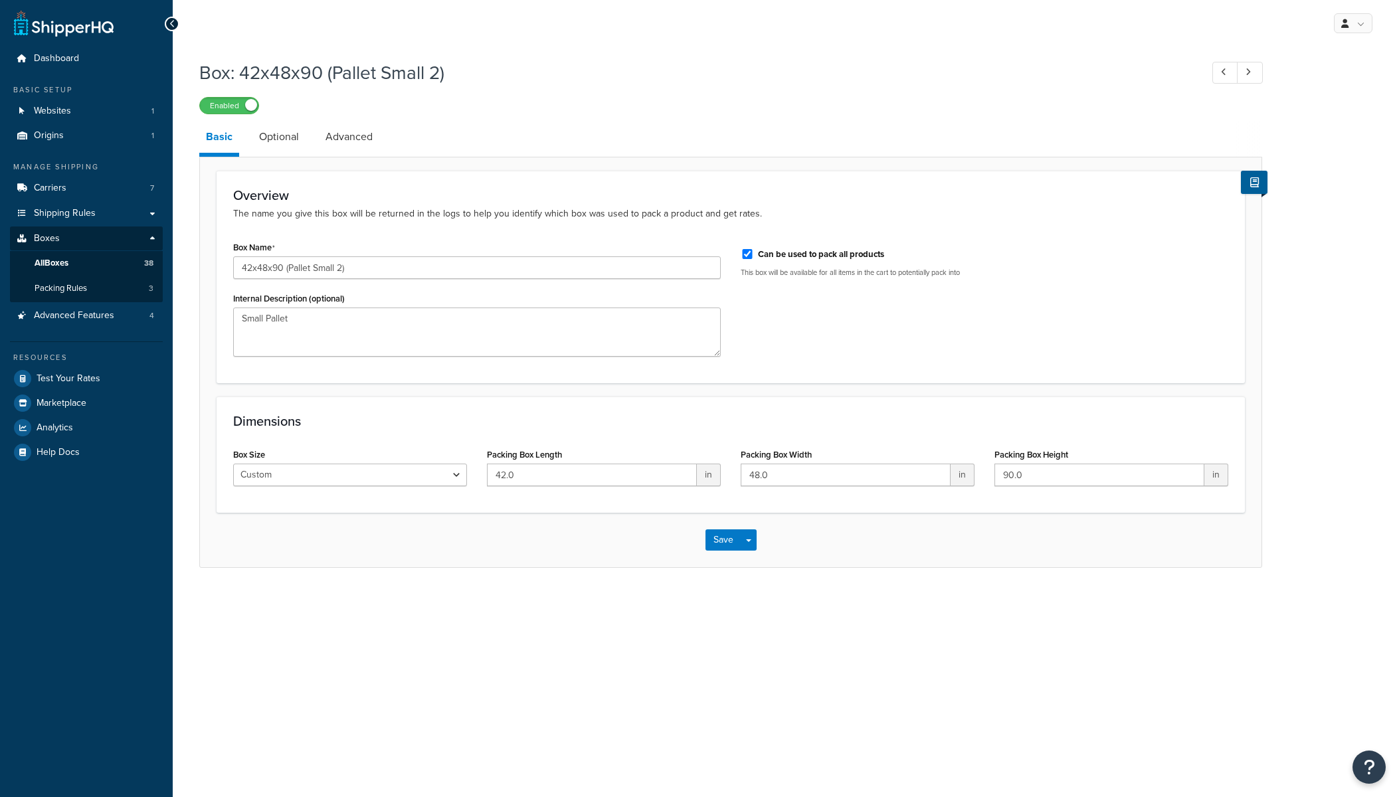
drag, startPoint x: 0, startPoint y: 0, endPoint x: 358, endPoint y: 226, distance: 423.3
click at [358, 226] on div "Overview The name you give this box will be returned in the logs to help you id…" at bounding box center [731, 277] width 1028 height 213
